Goal: Transaction & Acquisition: Purchase product/service

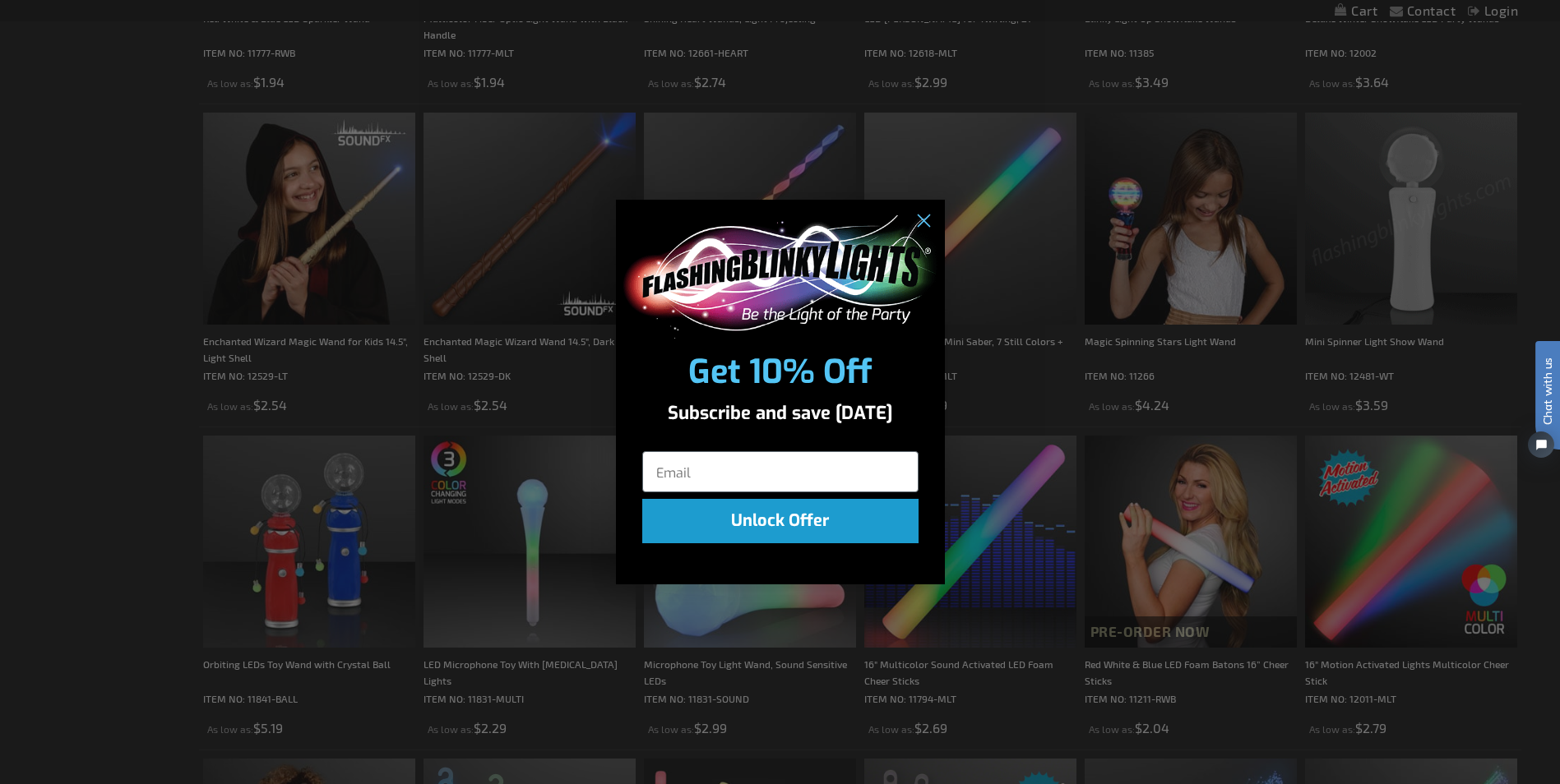
scroll to position [986, 0]
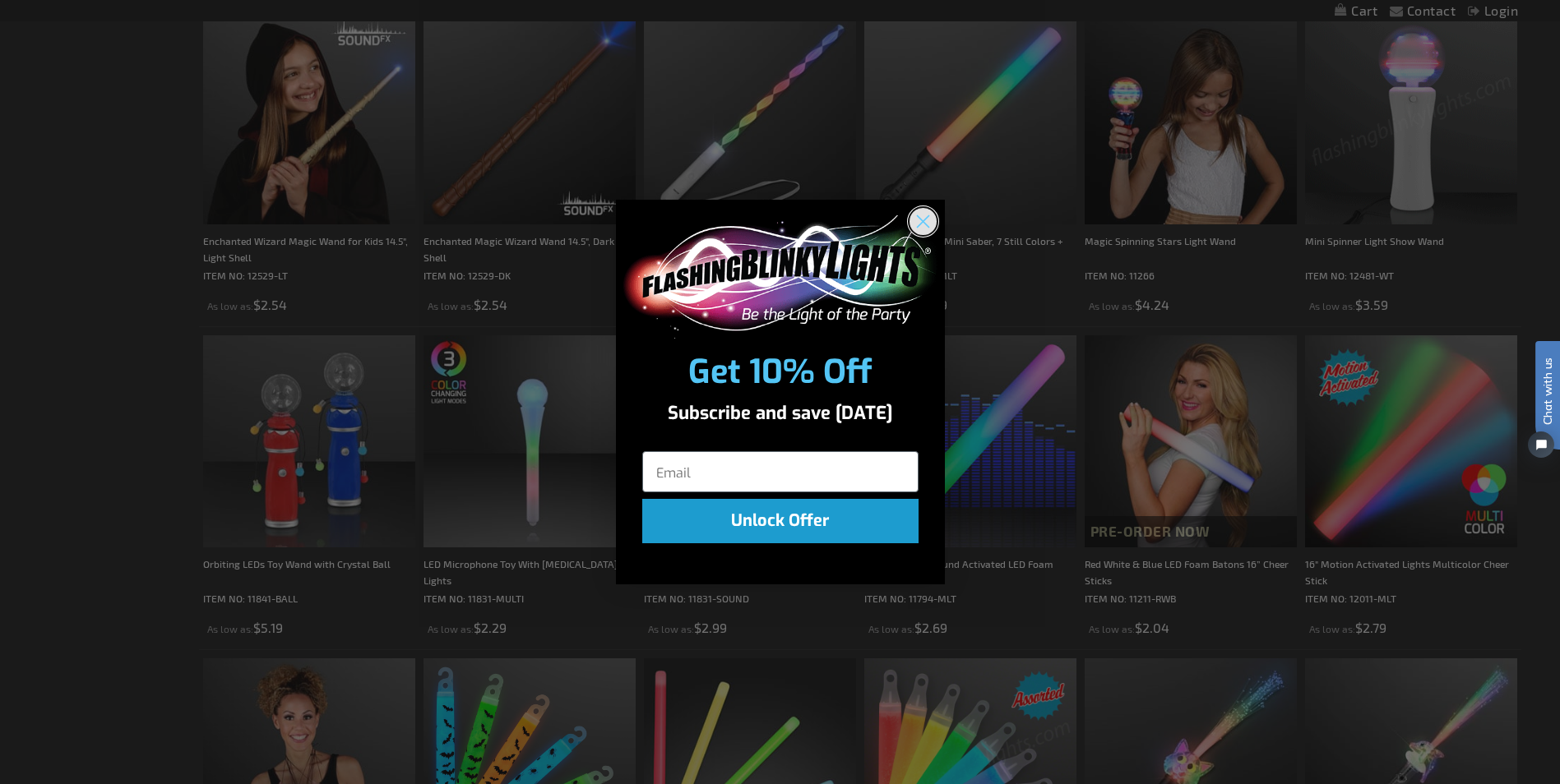
click at [922, 219] on circle "Close dialog" at bounding box center [921, 220] width 27 height 27
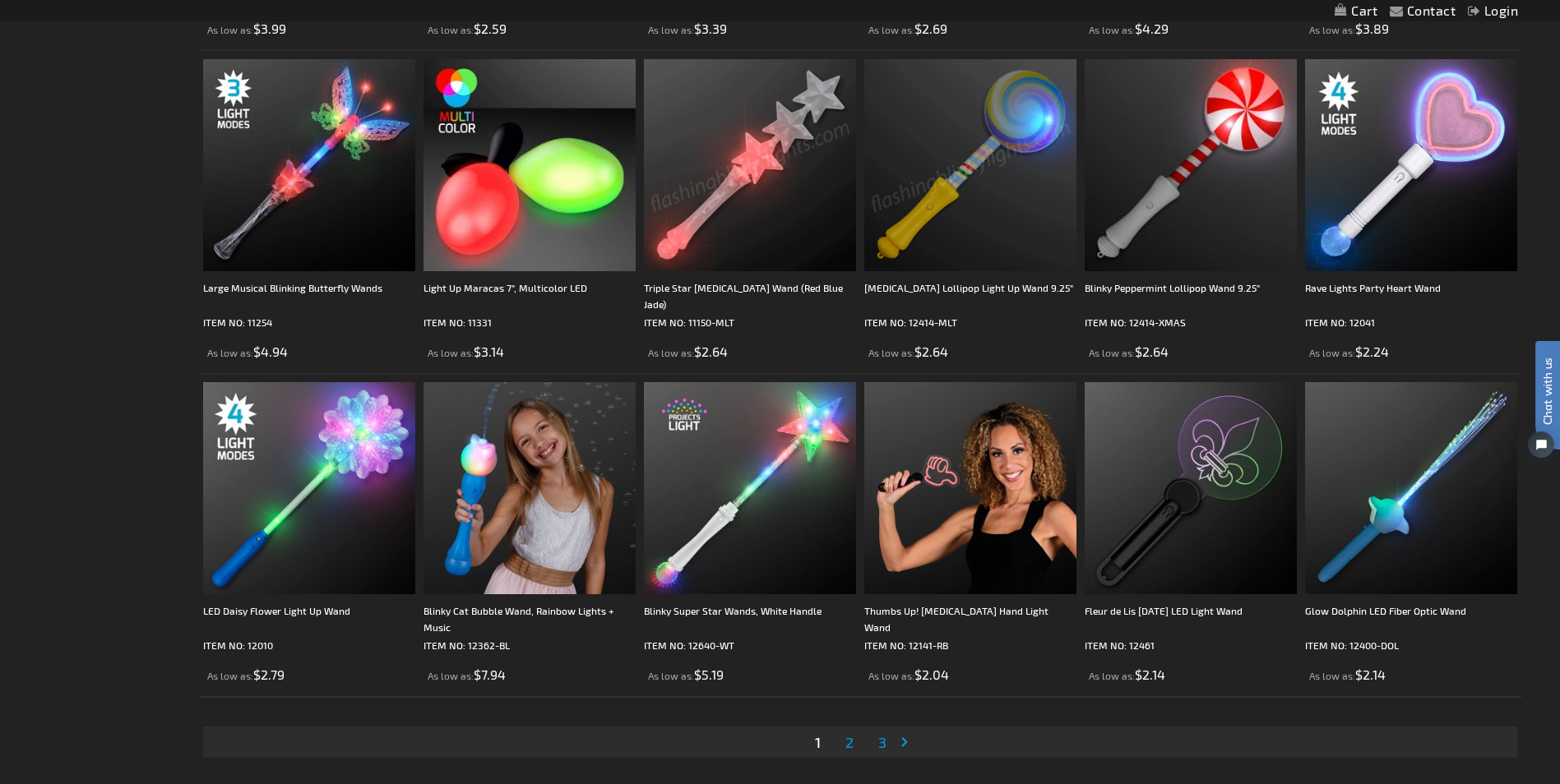
scroll to position [3288, 0]
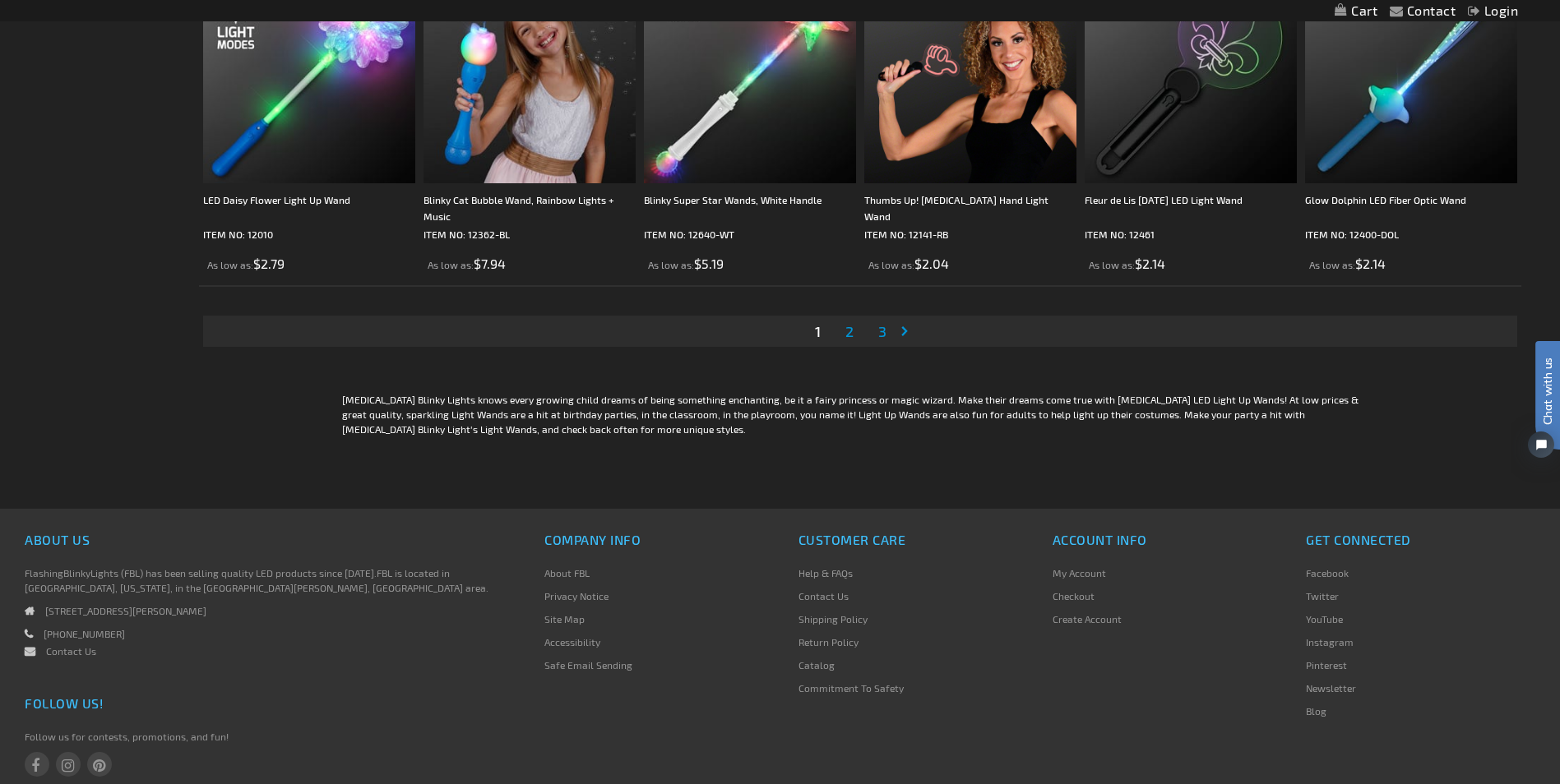
click at [845, 332] on span "2" at bounding box center [849, 331] width 8 height 18
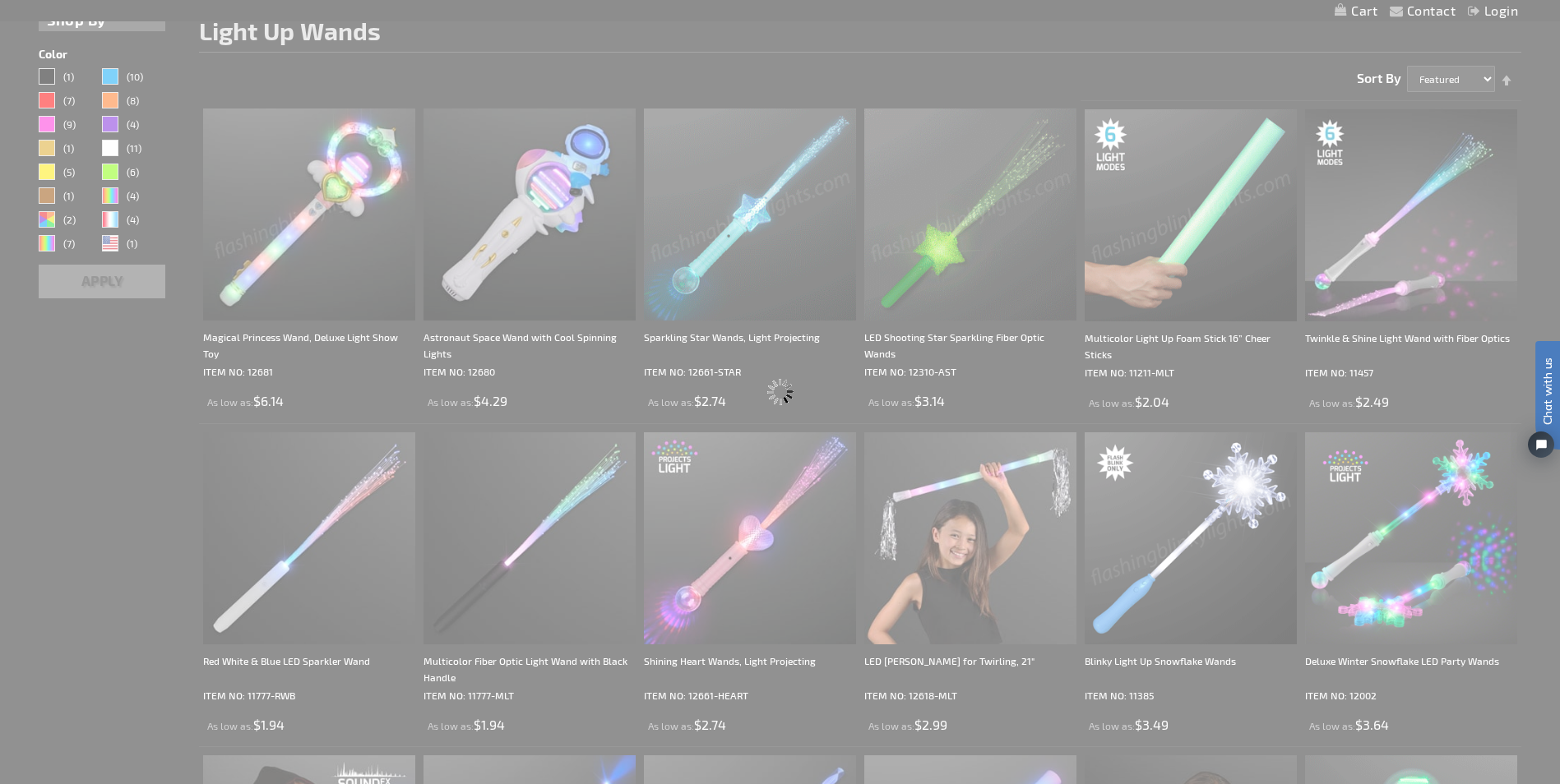
scroll to position [0, 0]
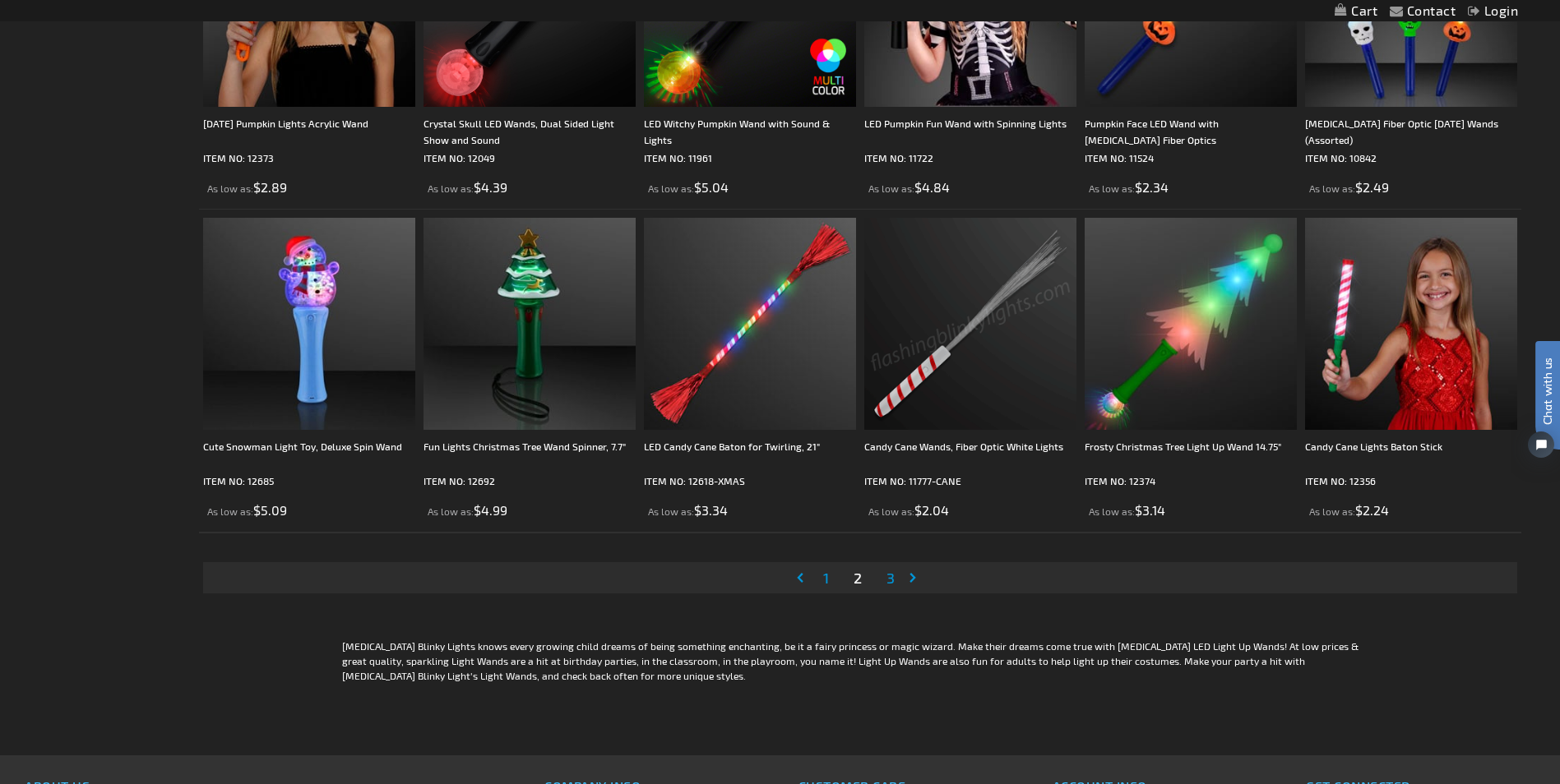
scroll to position [3124, 0]
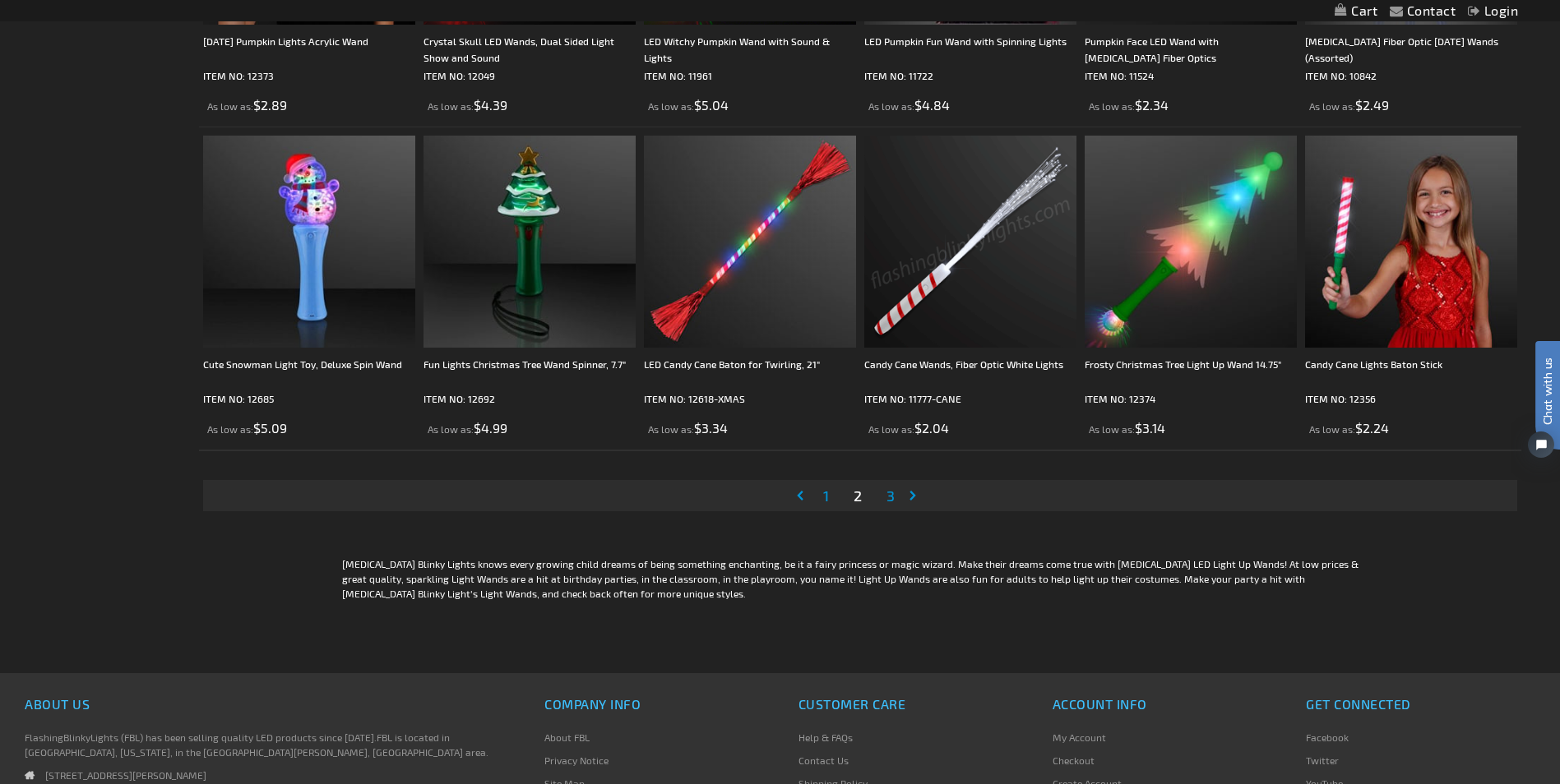
click at [887, 493] on span "3" at bounding box center [890, 495] width 8 height 18
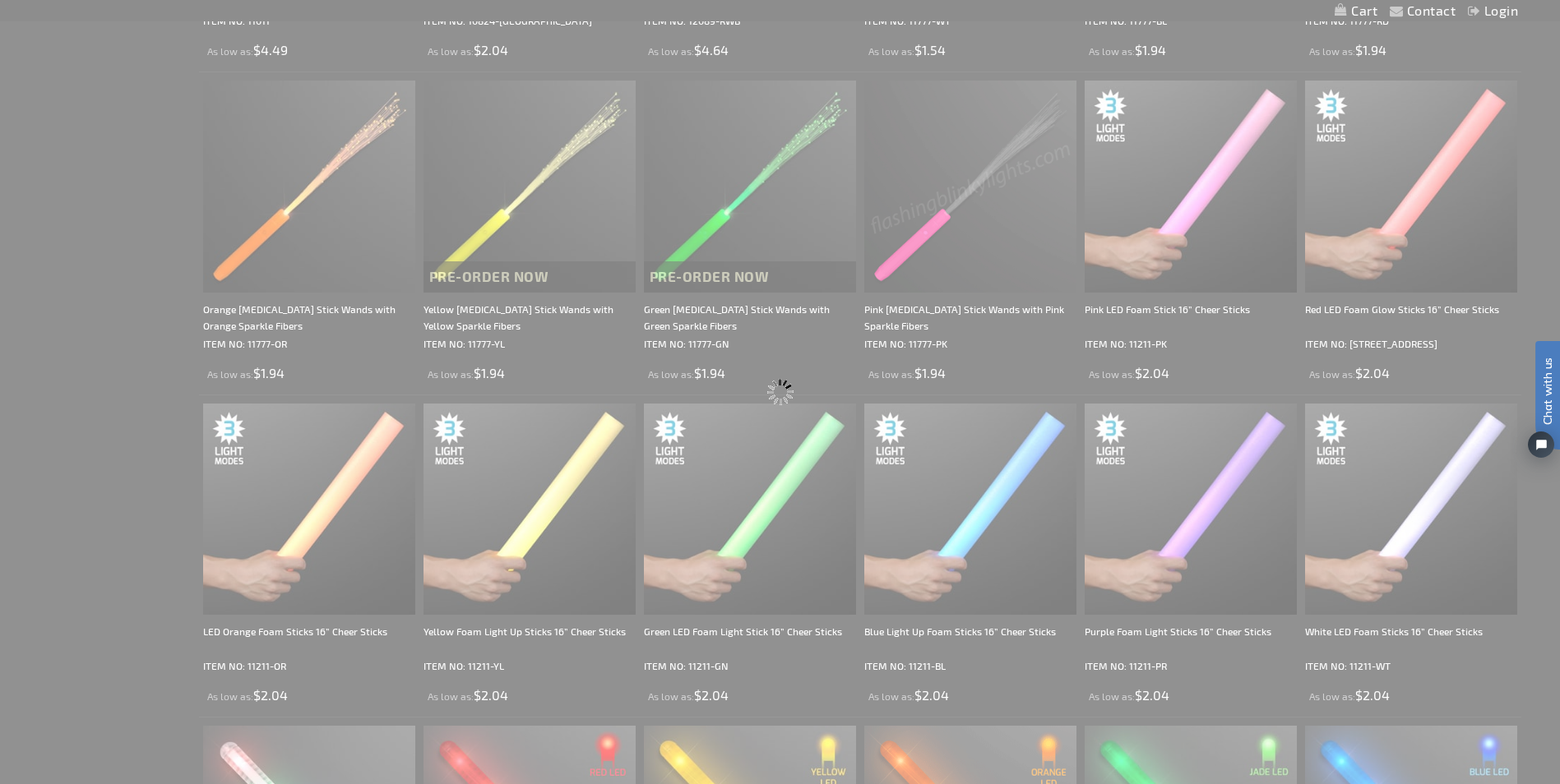
scroll to position [944, 0]
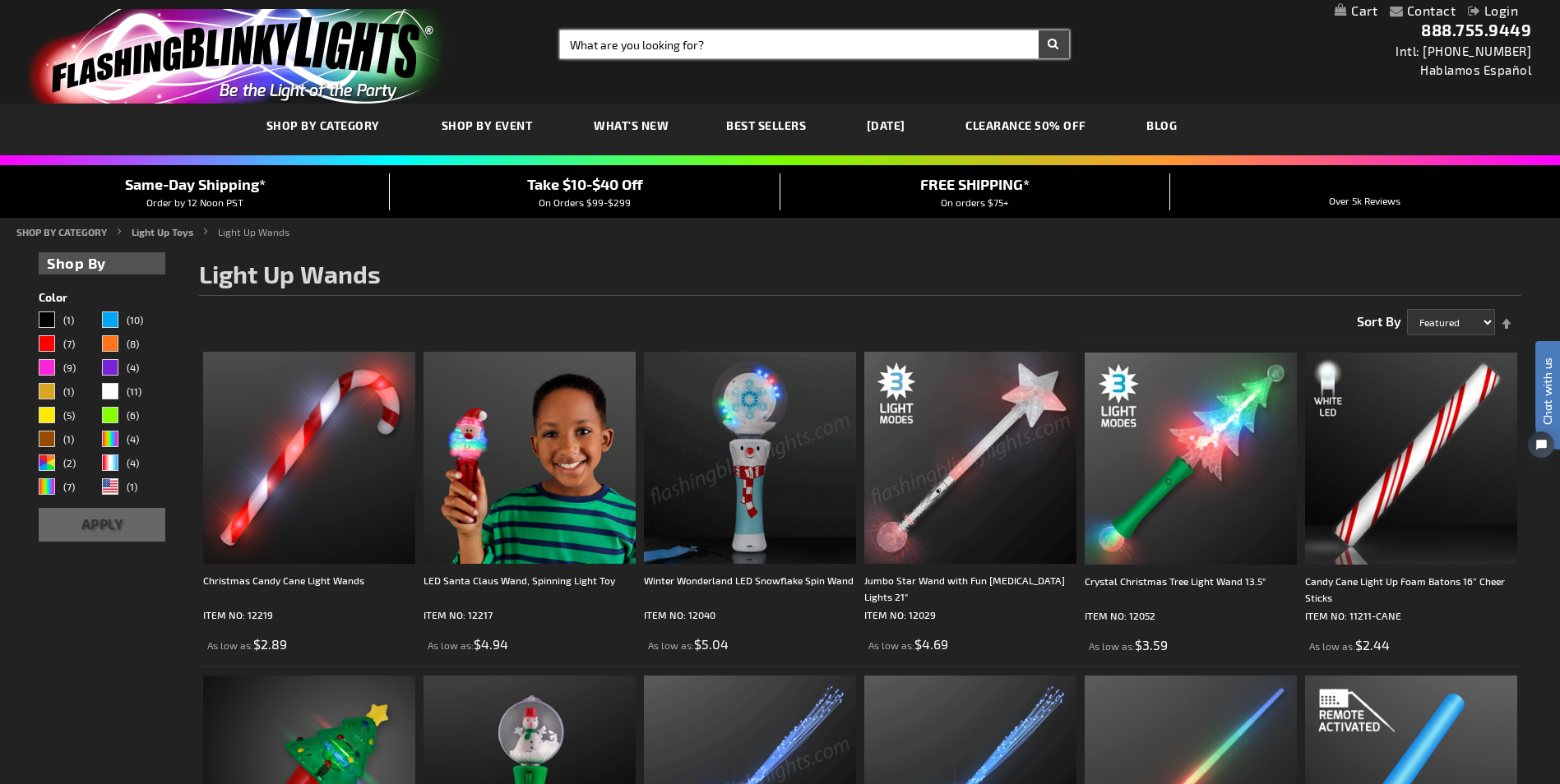
click at [727, 49] on input "Search" at bounding box center [814, 44] width 508 height 28
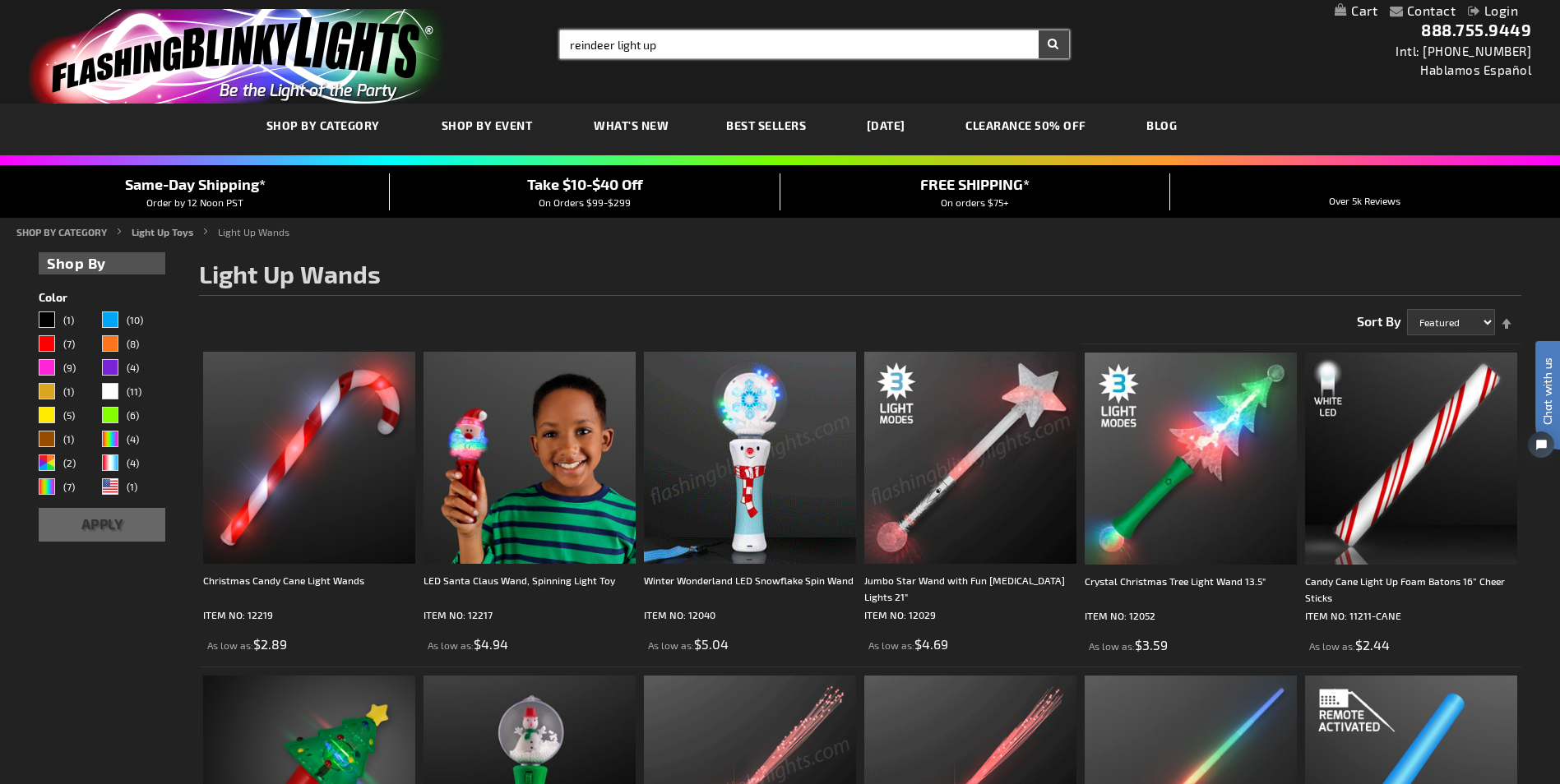
type input "reindeer light up"
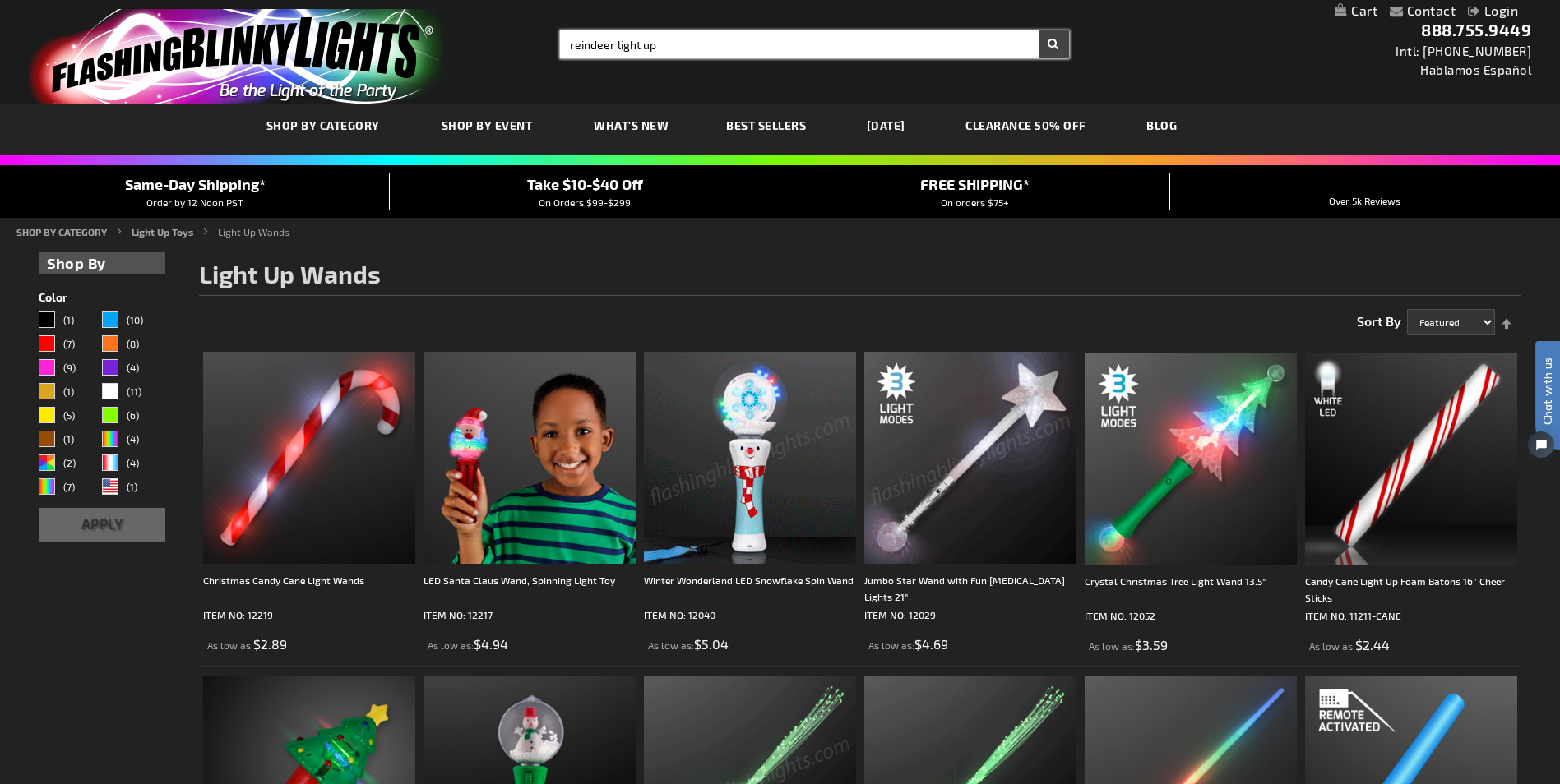
click at [1039, 30] on button "Search" at bounding box center [1053, 44] width 30 height 28
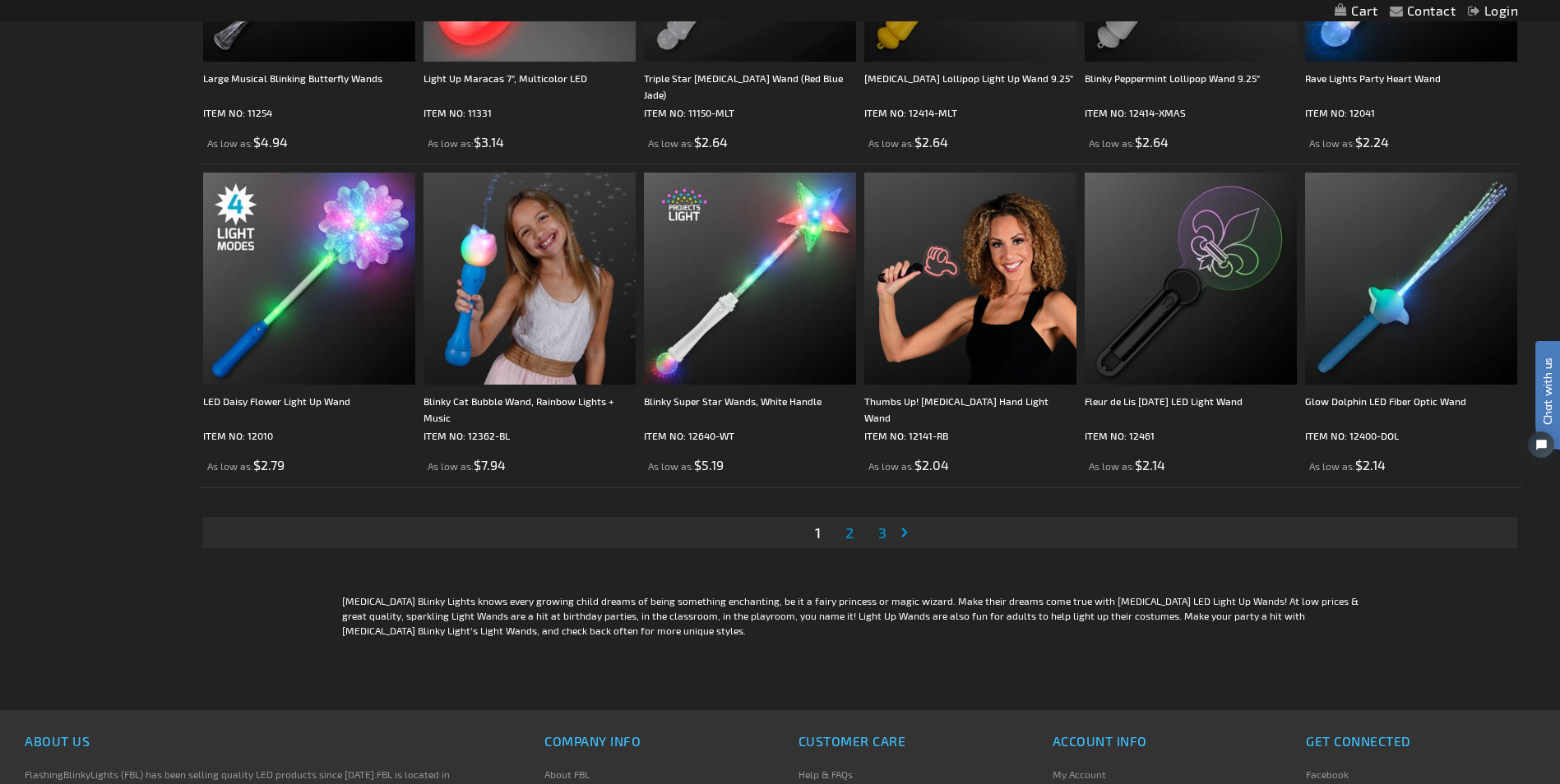
scroll to position [3124, 0]
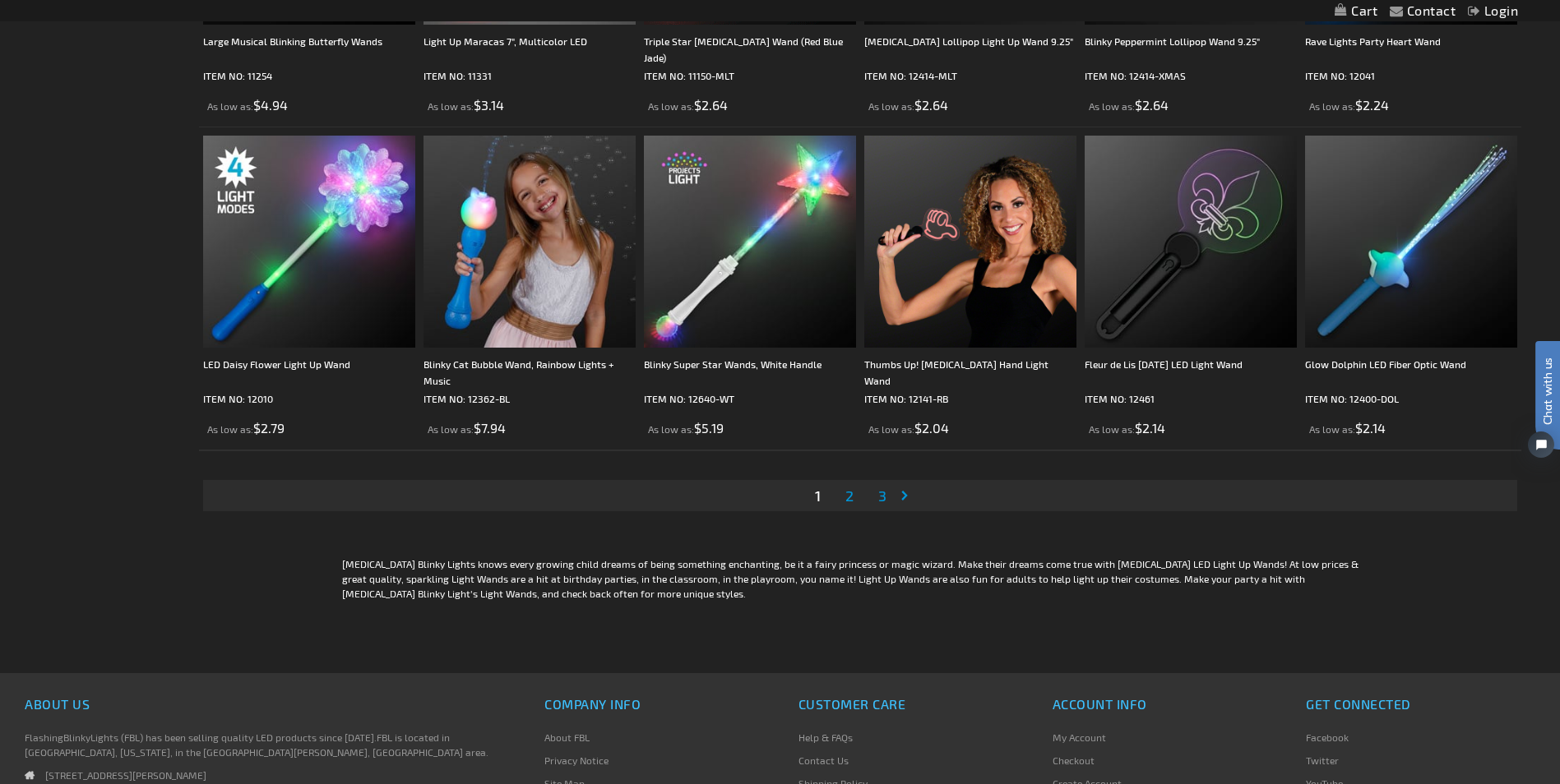
click at [848, 495] on span "2" at bounding box center [849, 495] width 8 height 18
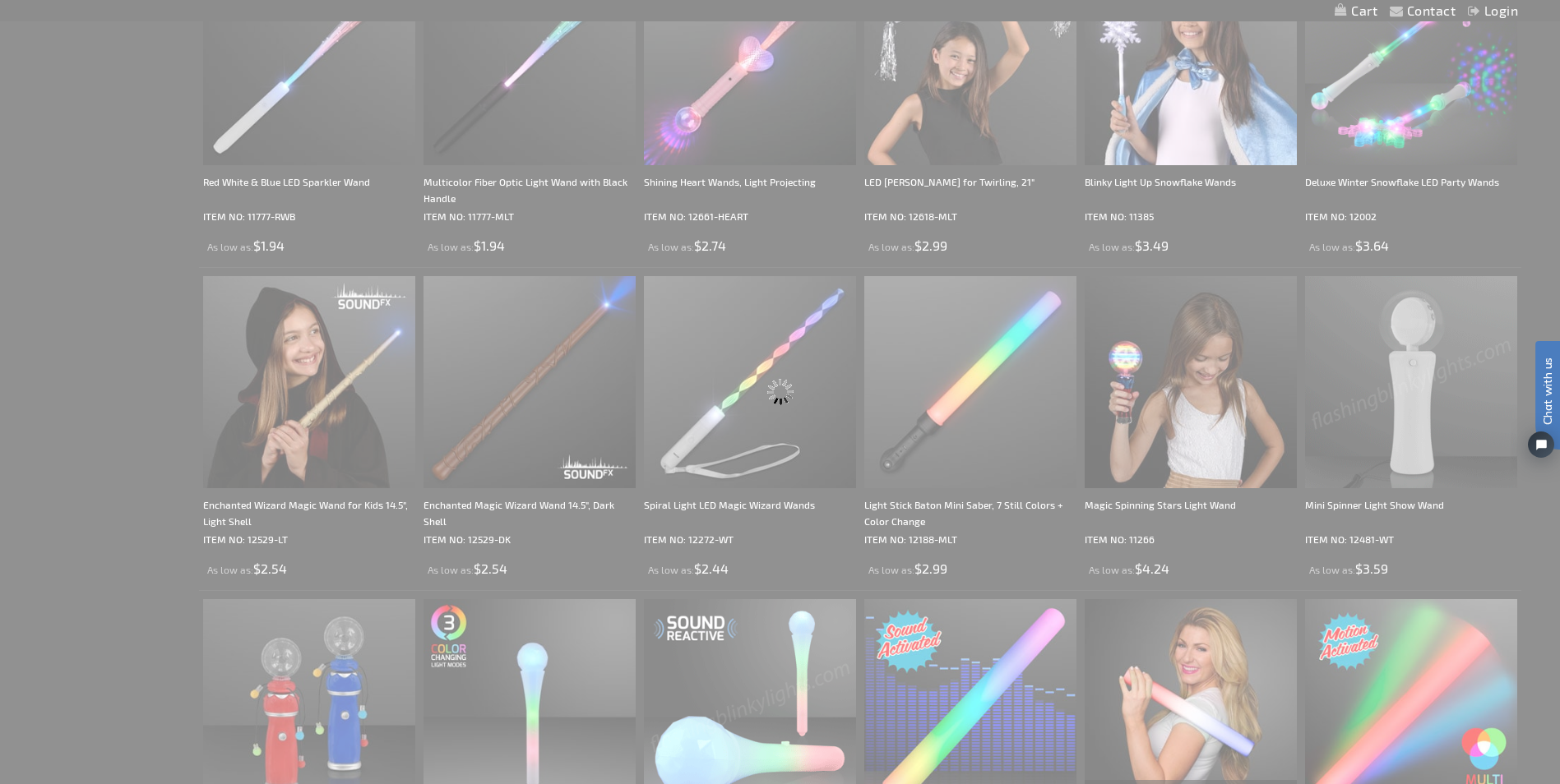
scroll to position [0, 0]
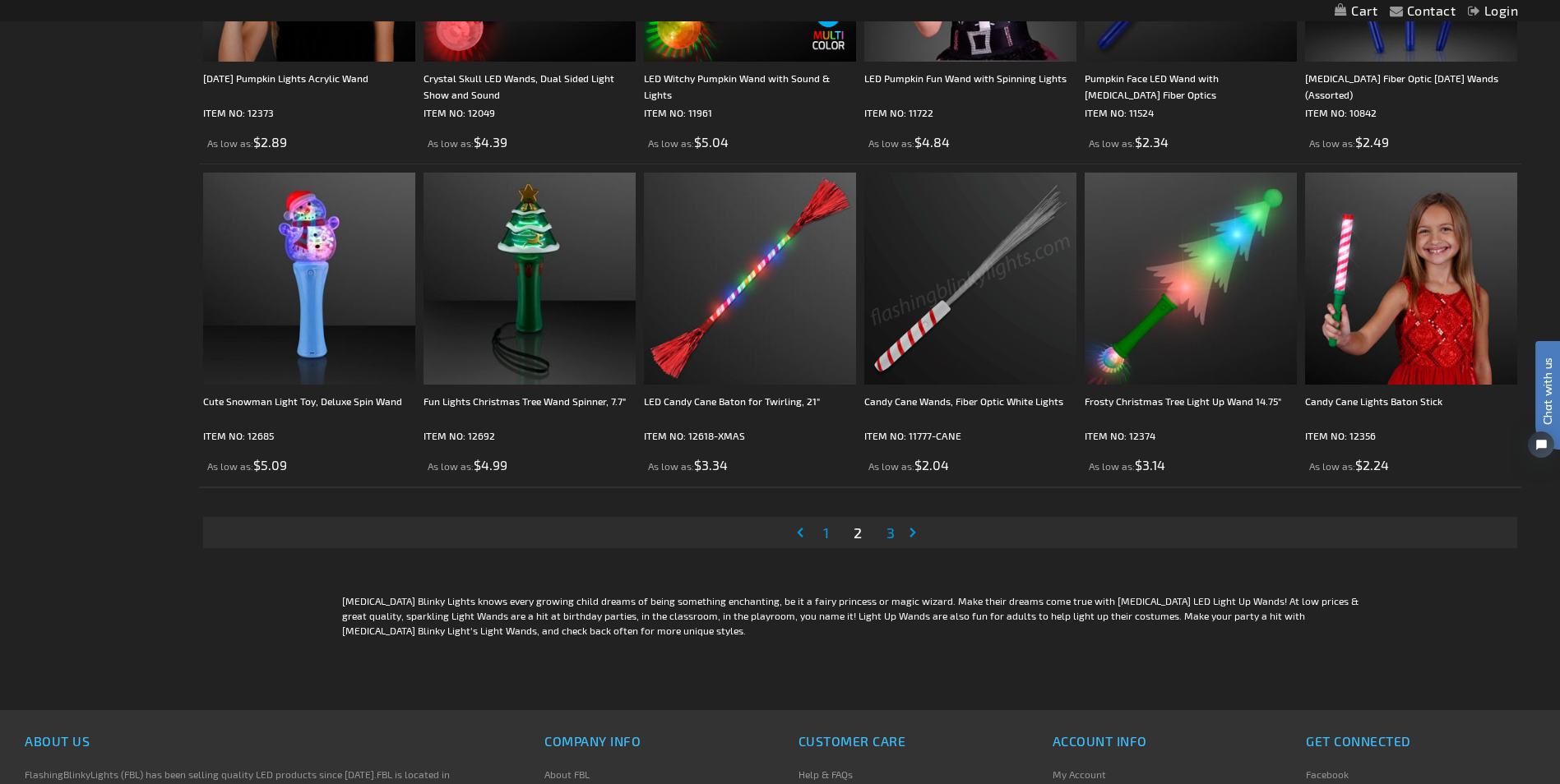
scroll to position [3124, 0]
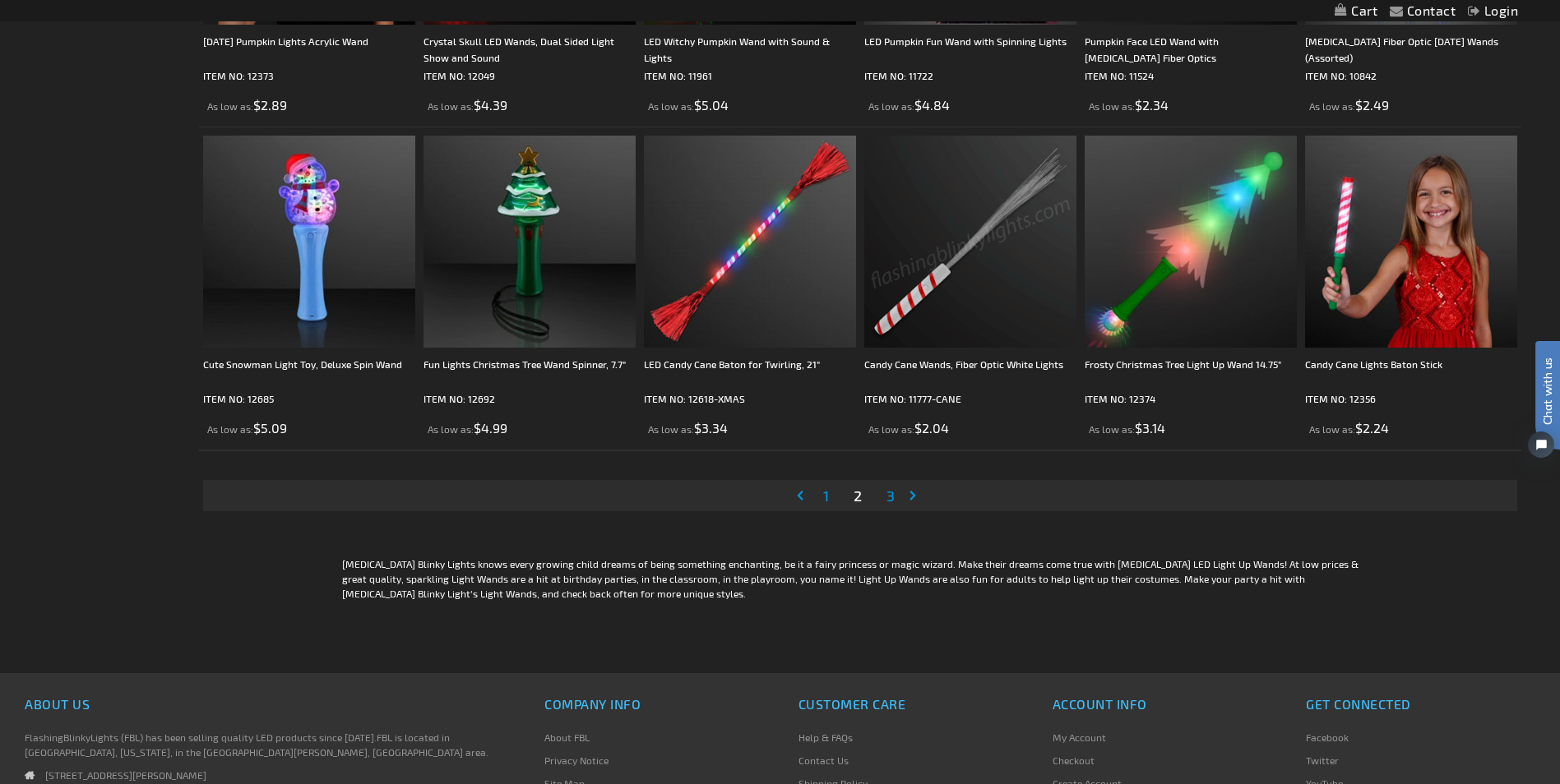
click at [888, 491] on span "3" at bounding box center [890, 495] width 8 height 18
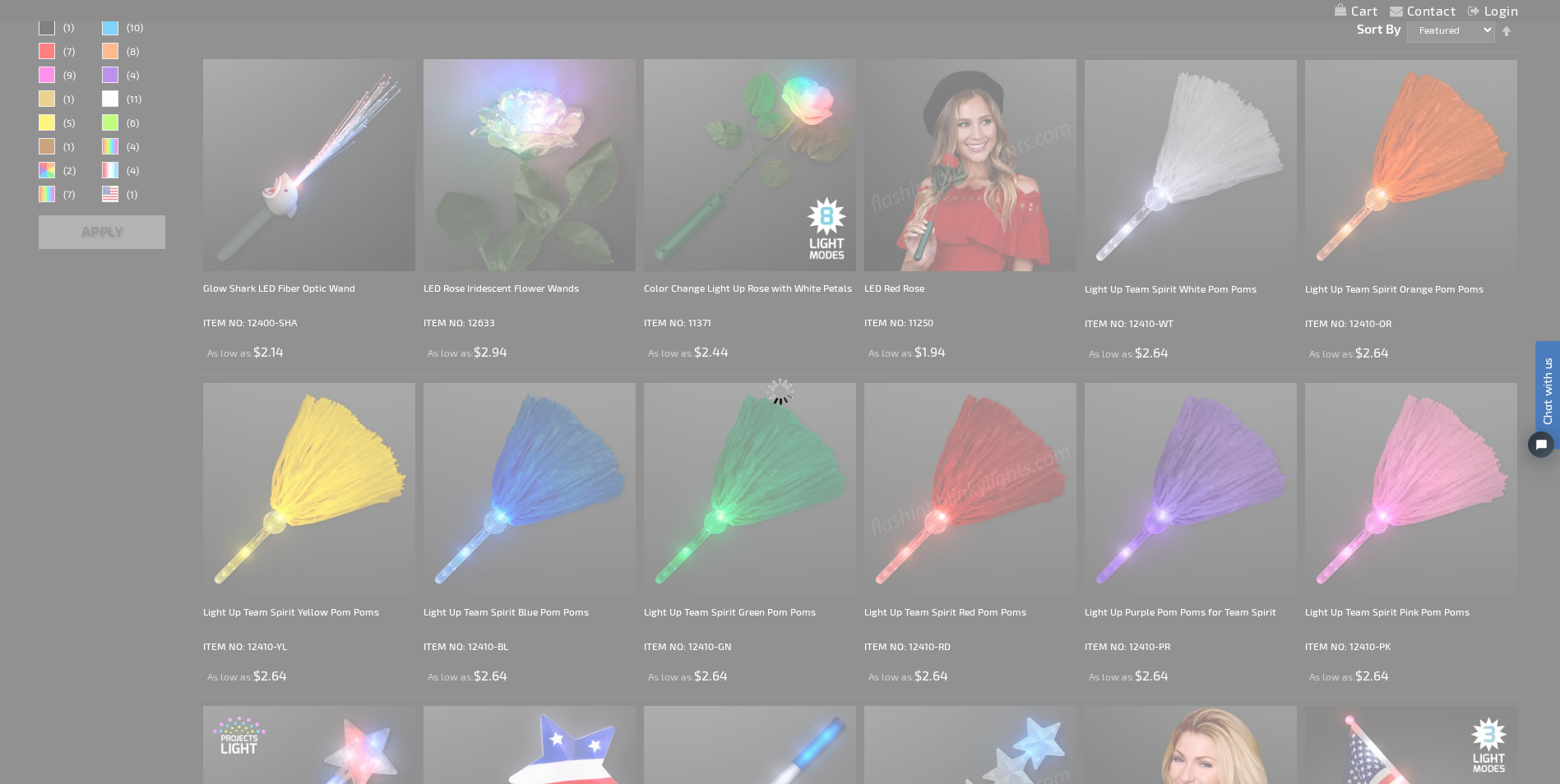
scroll to position [14, 0]
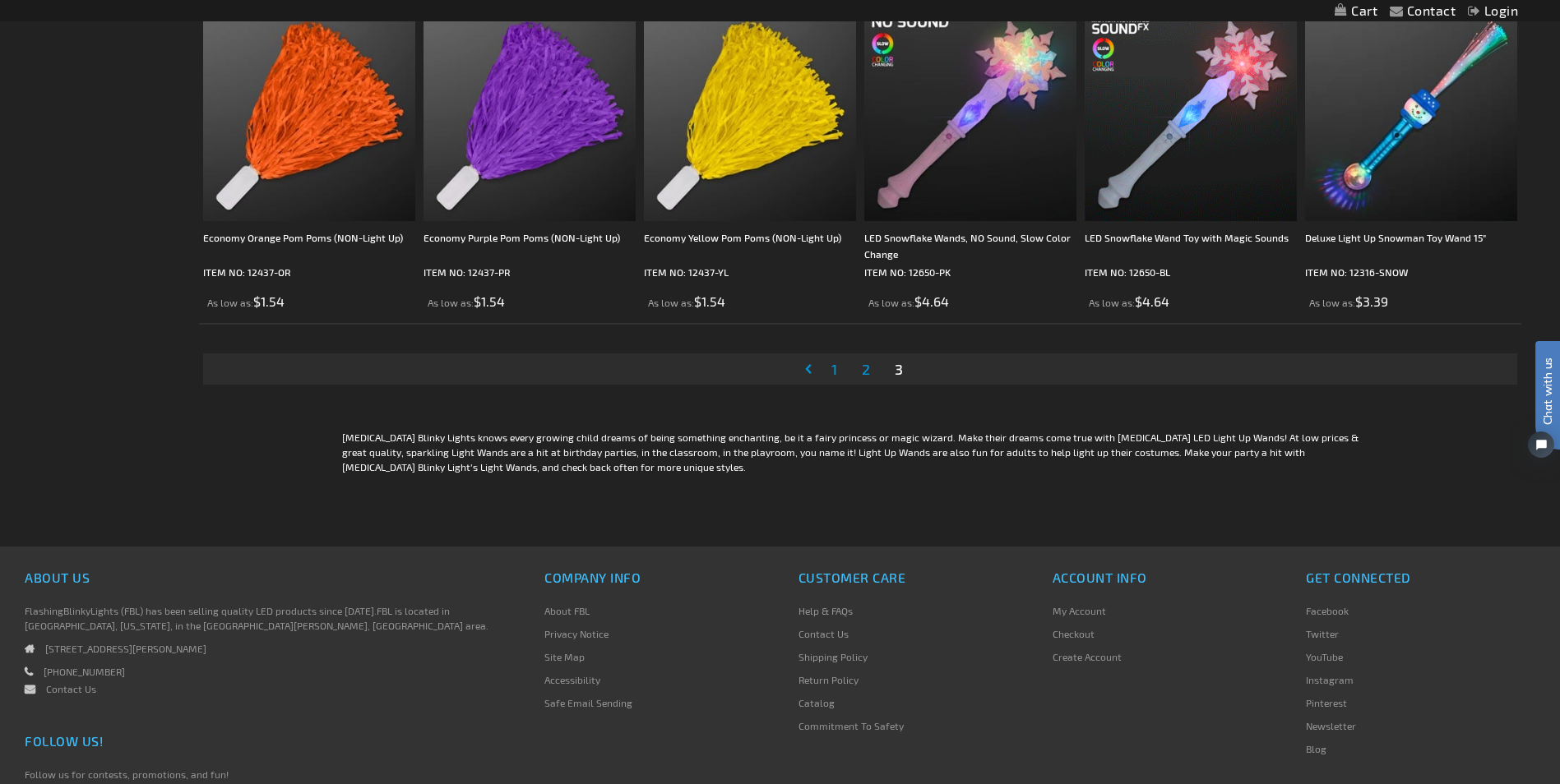
scroll to position [2302, 0]
